Goal: Check status: Check status

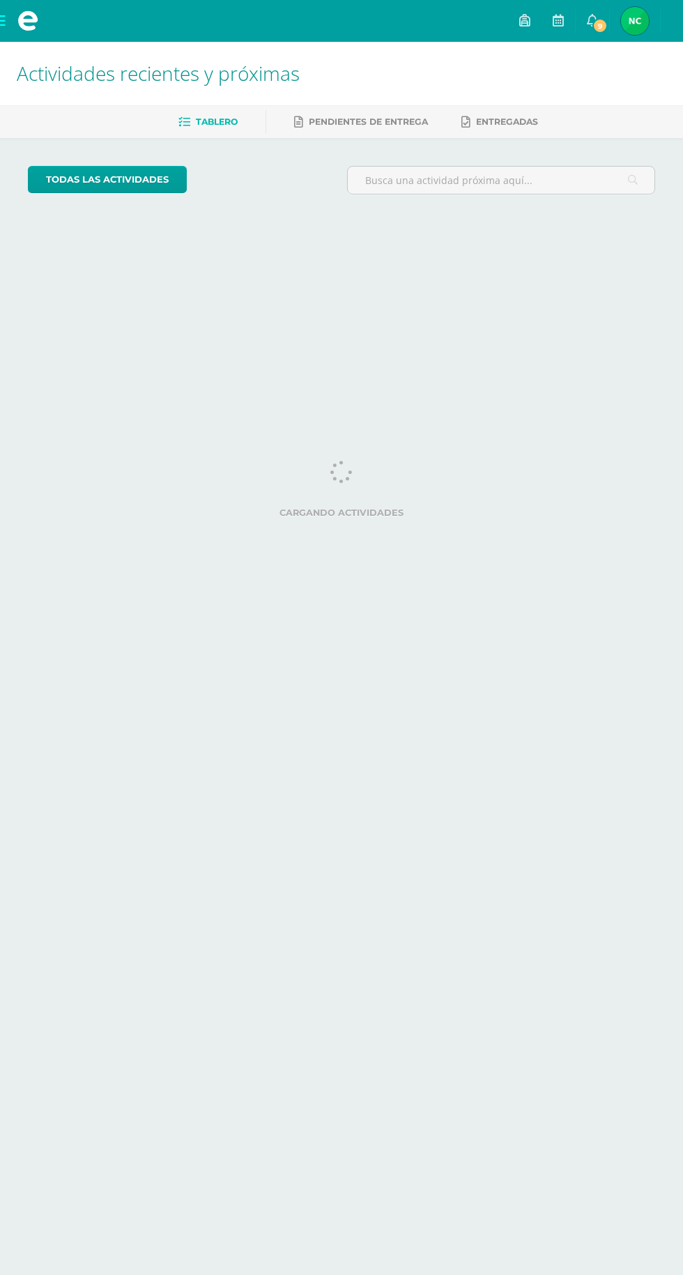
click at [652, 21] on span "[PERSON_NAME] Mi Perfil" at bounding box center [634, 21] width 33 height 28
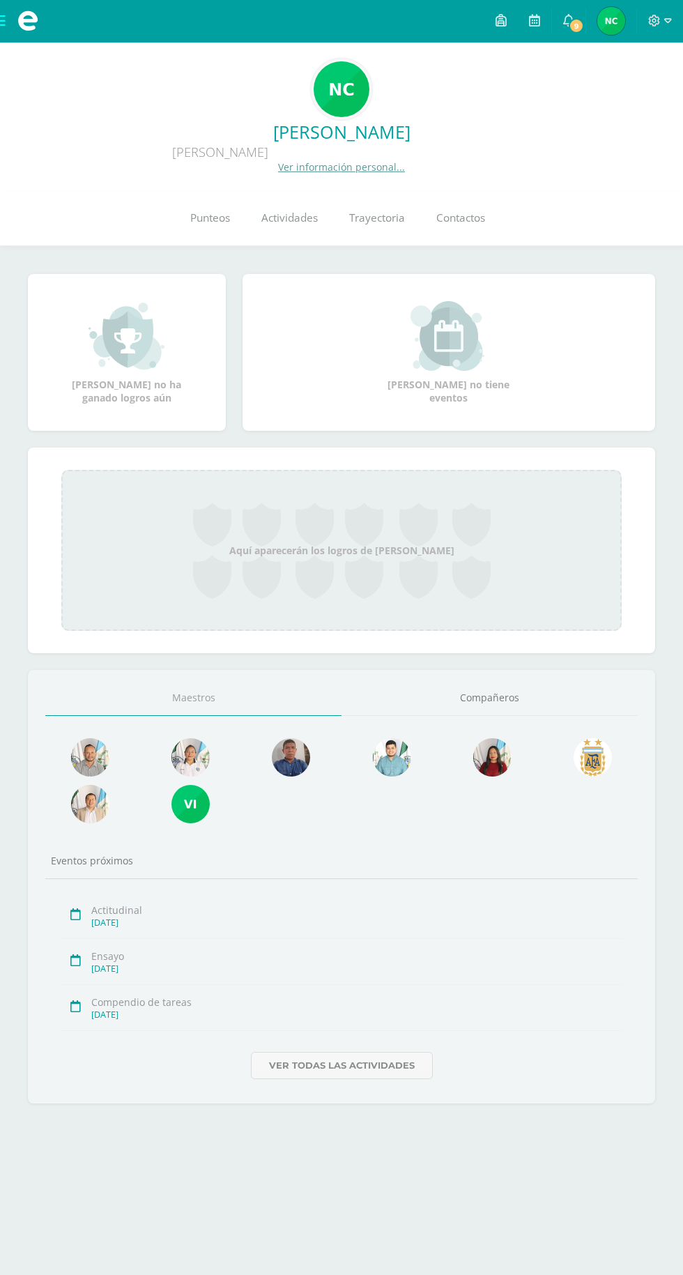
click at [211, 200] on link "Punteos" at bounding box center [209, 218] width 71 height 56
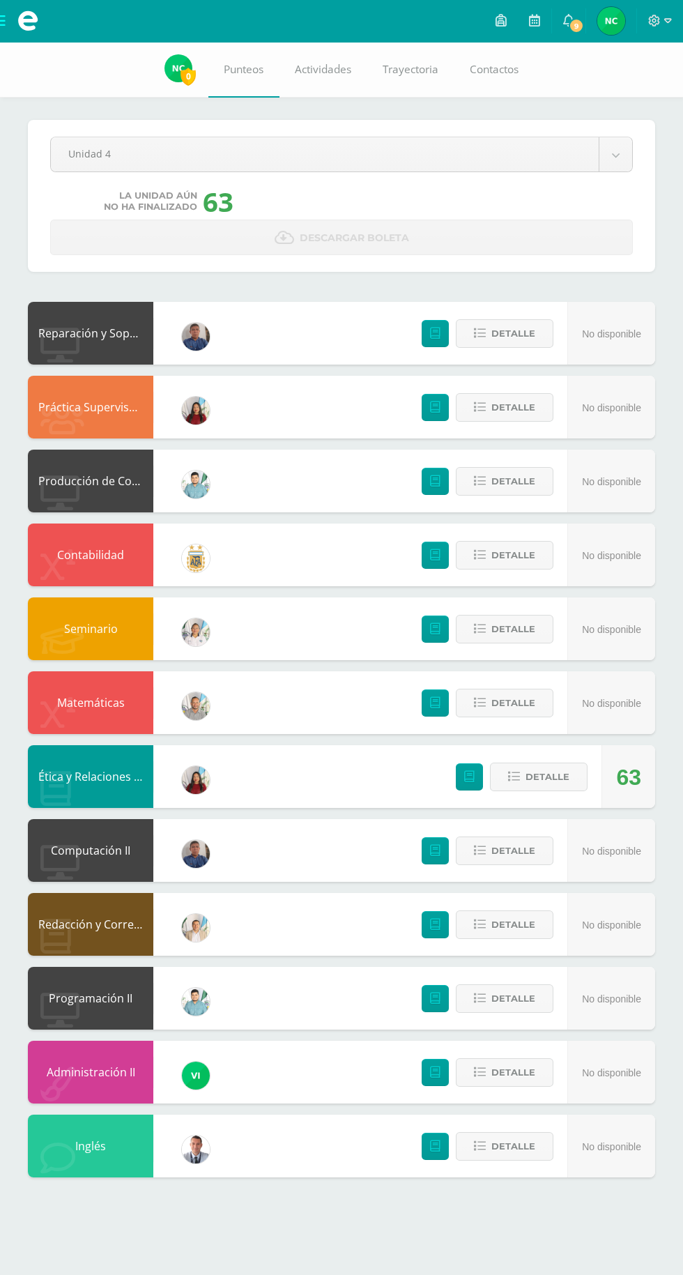
click at [616, 155] on body "Mis cursos Archivos Cerrar panel Administración II [PERSON_NAME][DATE] "B" Comp…" at bounding box center [341, 602] width 683 height 1205
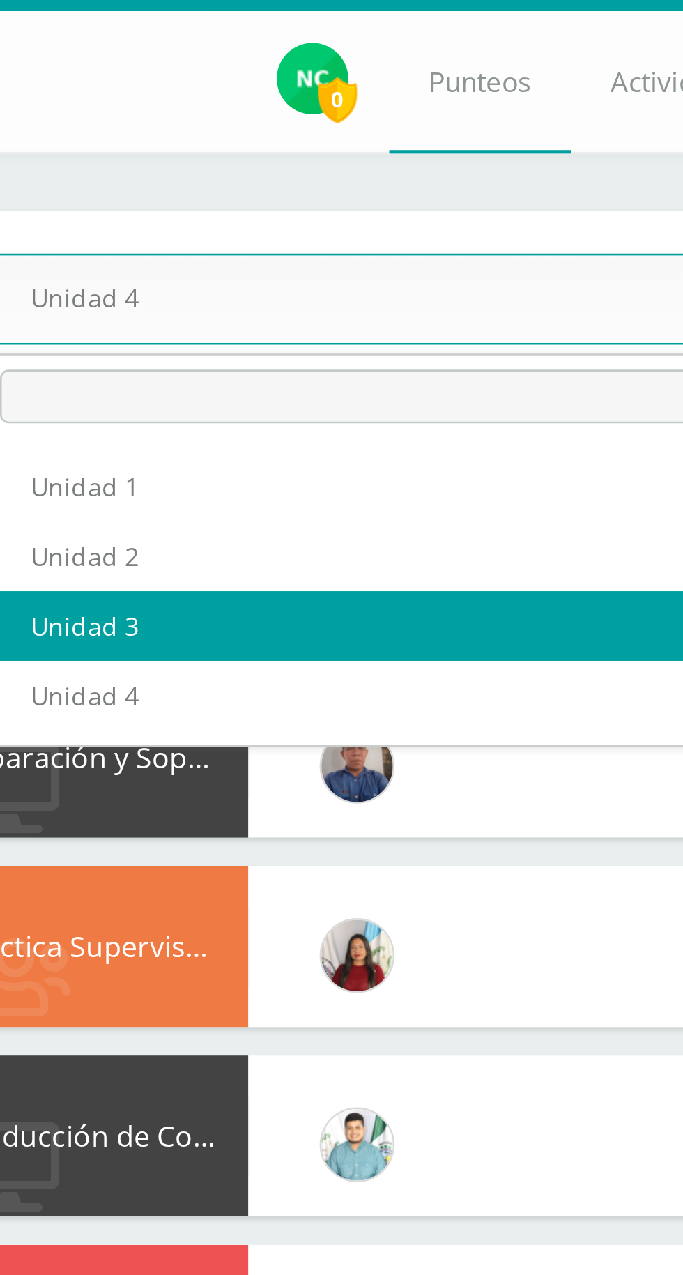
select select "Unidad 3"
